Goal: Navigation & Orientation: Find specific page/section

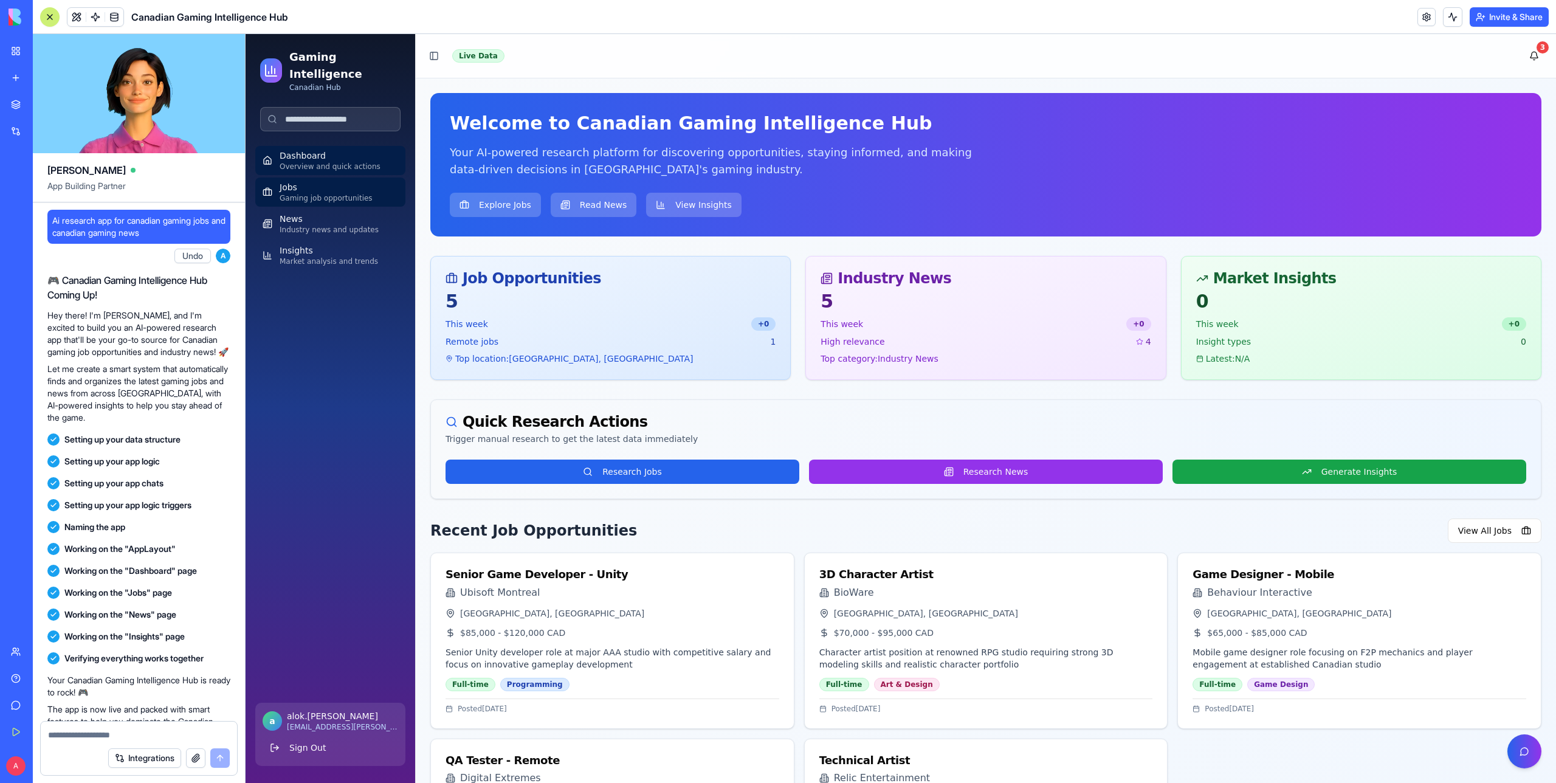
scroll to position [259, 0]
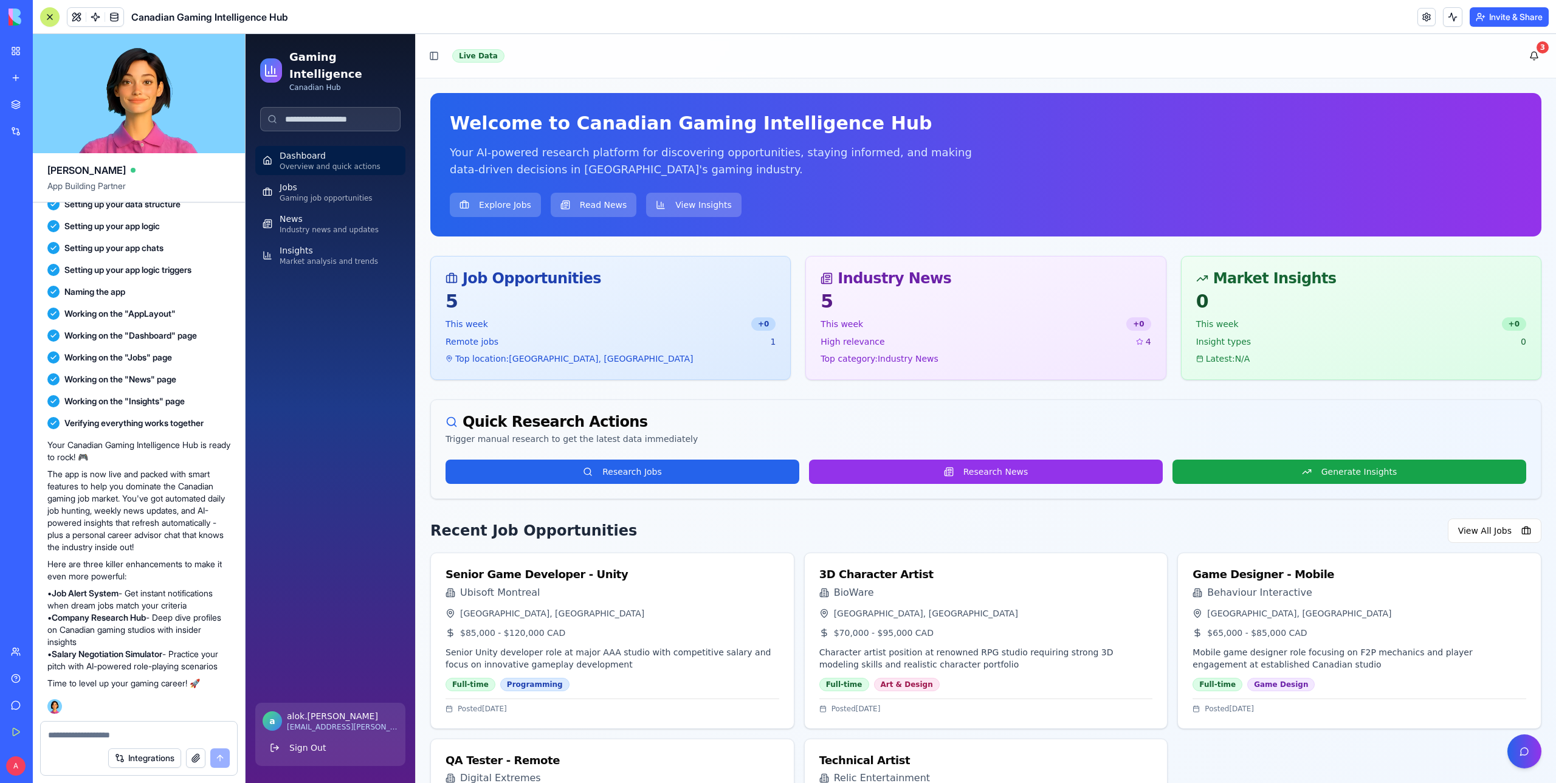
click at [327, 552] on div "Dashboard Overview and quick actions Jobs Gaming job opportunities News Industr…" at bounding box center [330, 419] width 170 height 547
click at [1520, 742] on button at bounding box center [1524, 751] width 34 height 34
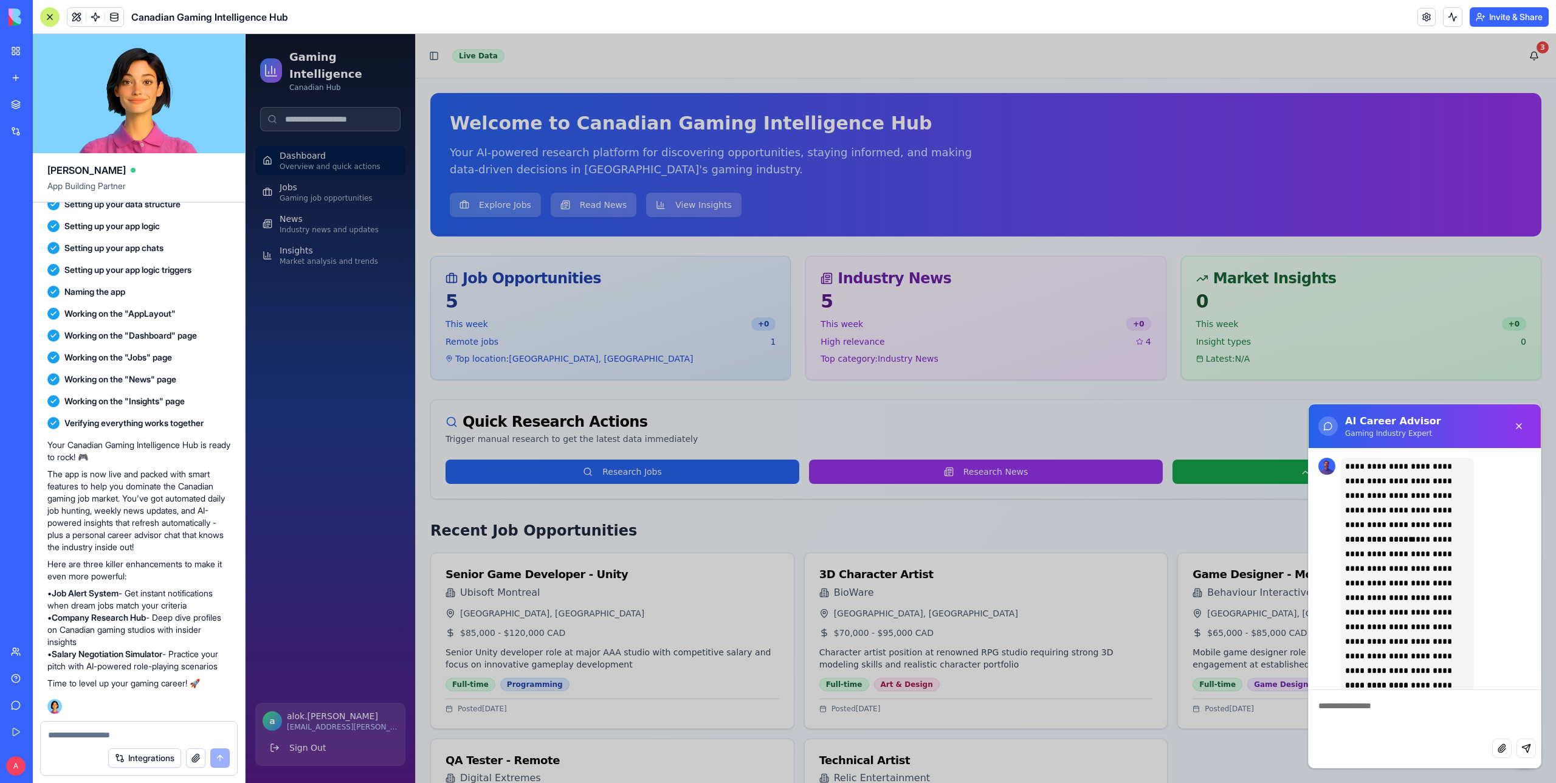
scroll to position [87, 0]
click at [1523, 428] on button at bounding box center [1518, 426] width 24 height 24
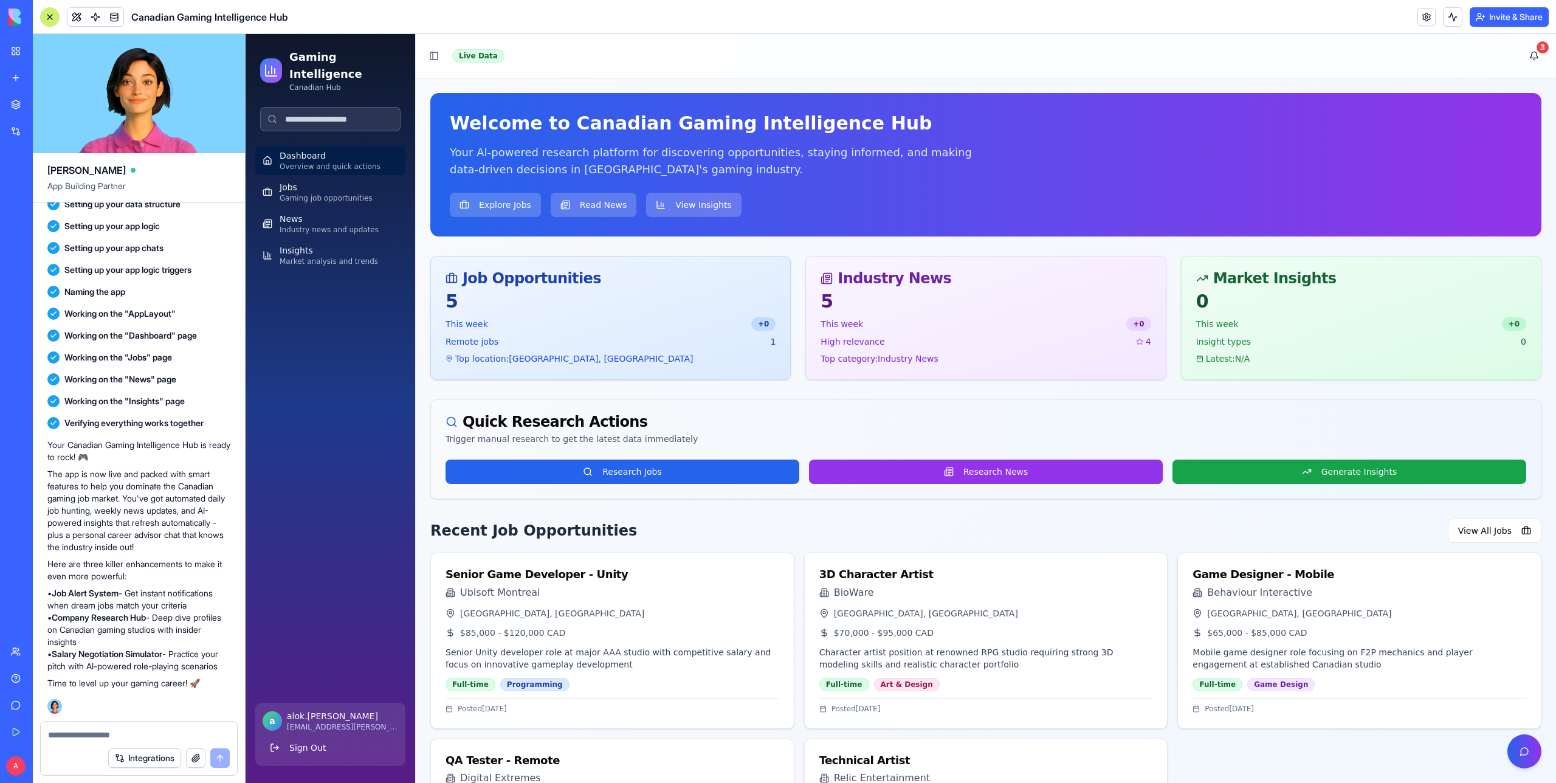
click at [54, 15] on button at bounding box center [49, 16] width 19 height 19
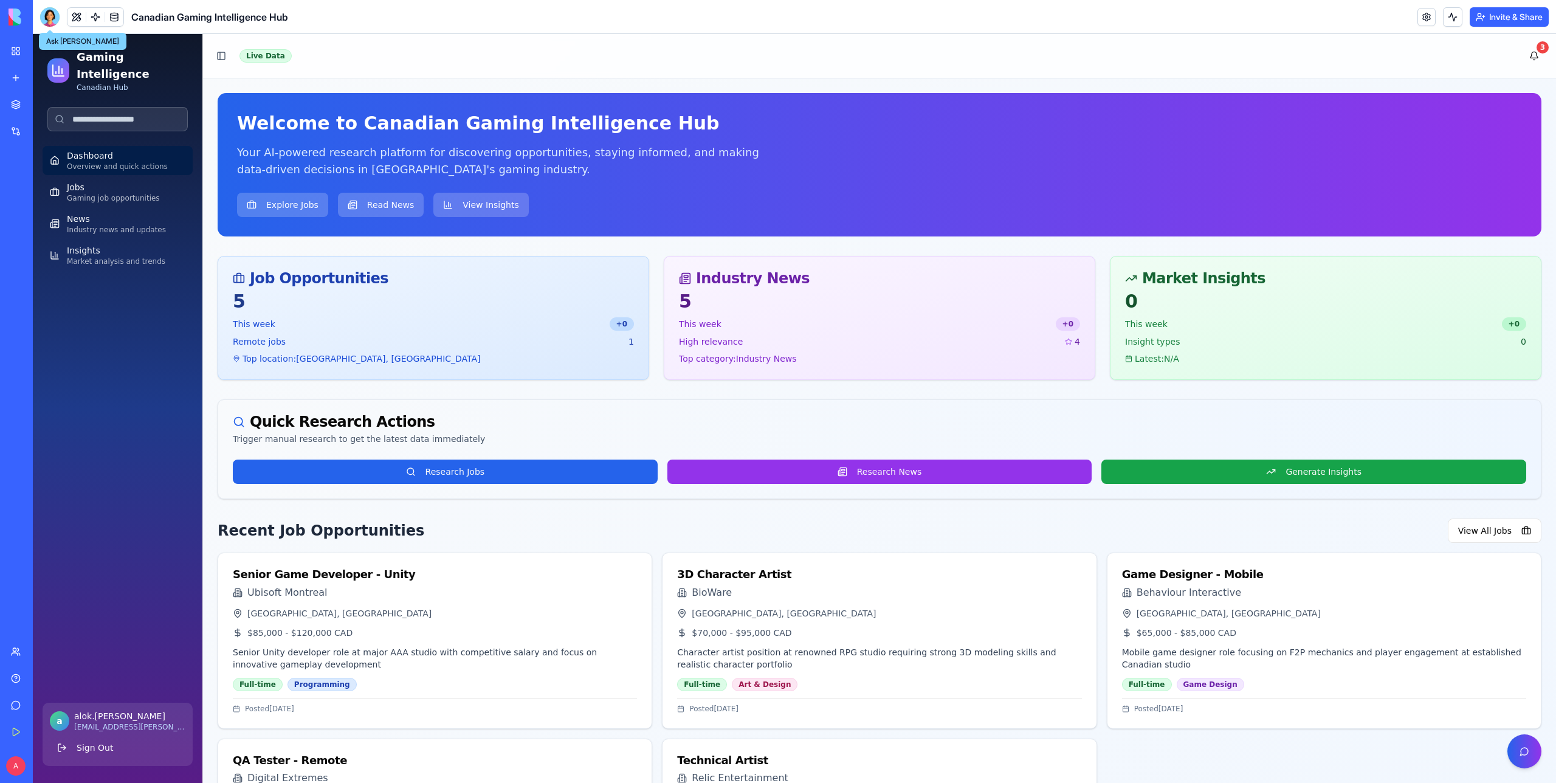
click at [48, 21] on div at bounding box center [49, 16] width 19 height 19
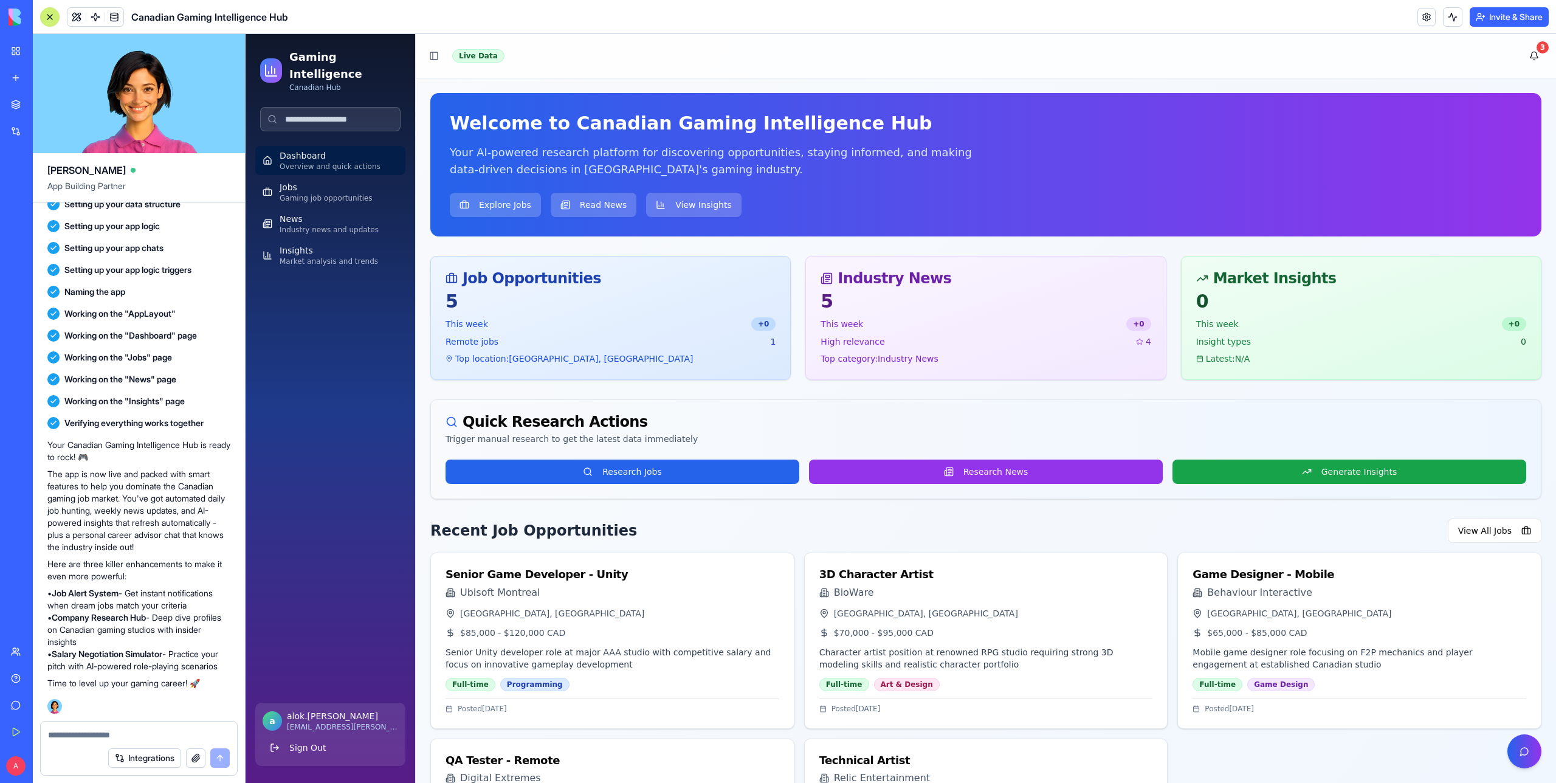
scroll to position [0, 0]
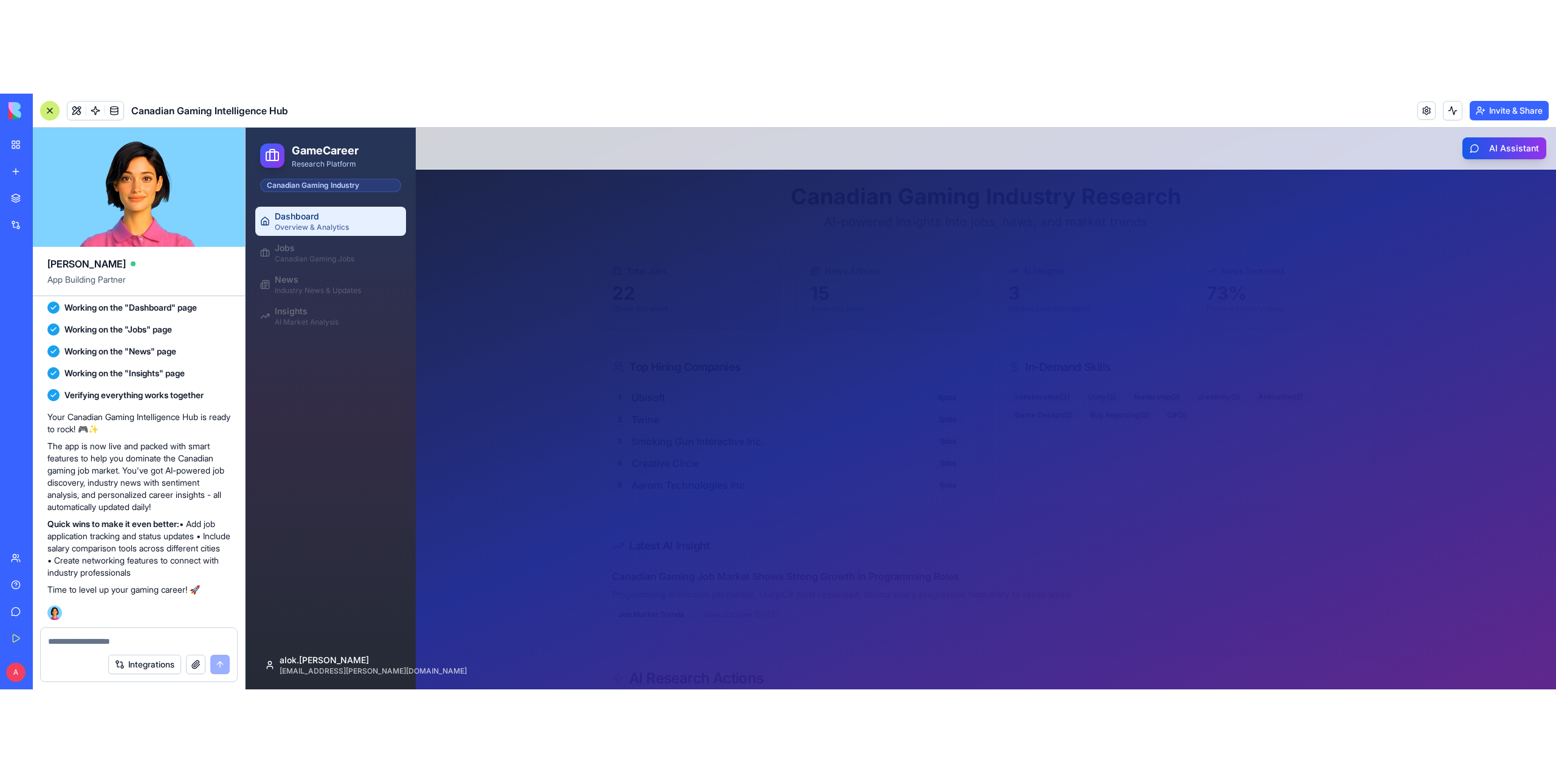
scroll to position [204, 0]
